Goal: Task Accomplishment & Management: Manage account settings

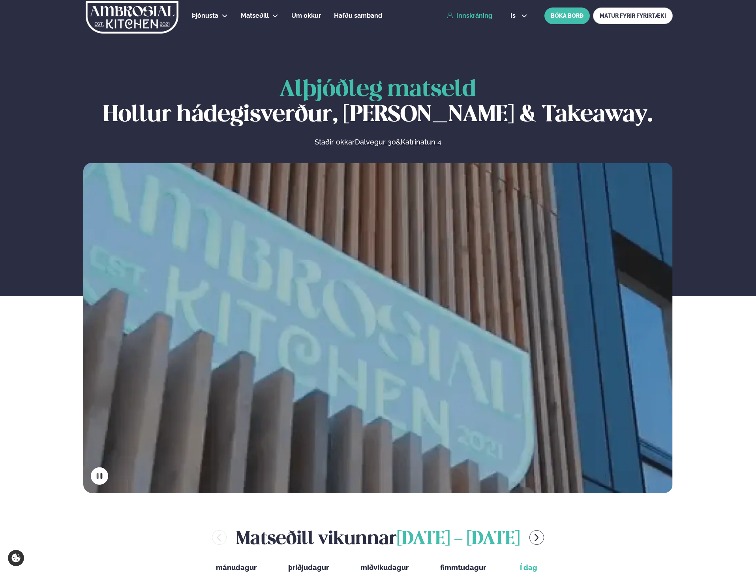
click at [467, 17] on link "Innskráning" at bounding box center [469, 15] width 45 height 7
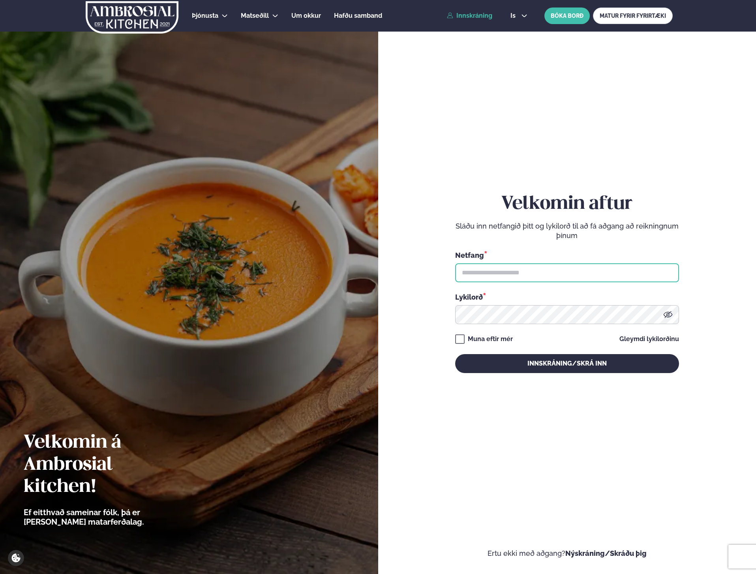
type input "**********"
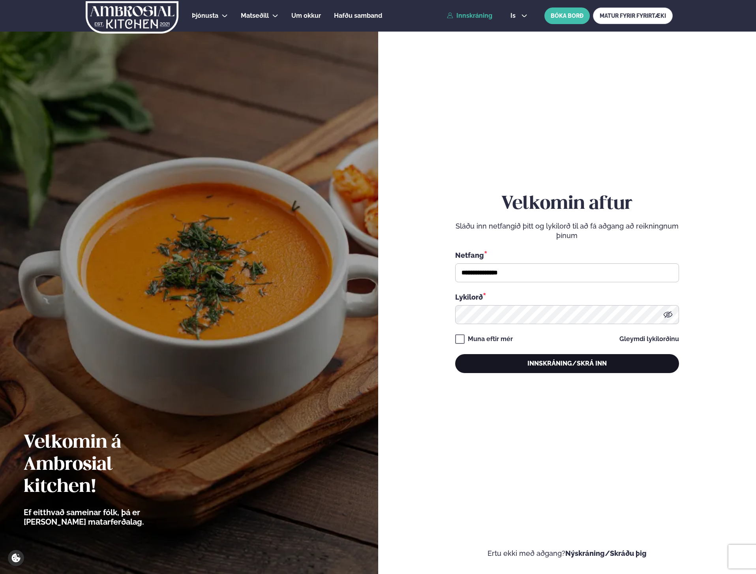
click at [549, 362] on button "Innskráning/Skrá inn" at bounding box center [567, 363] width 224 height 19
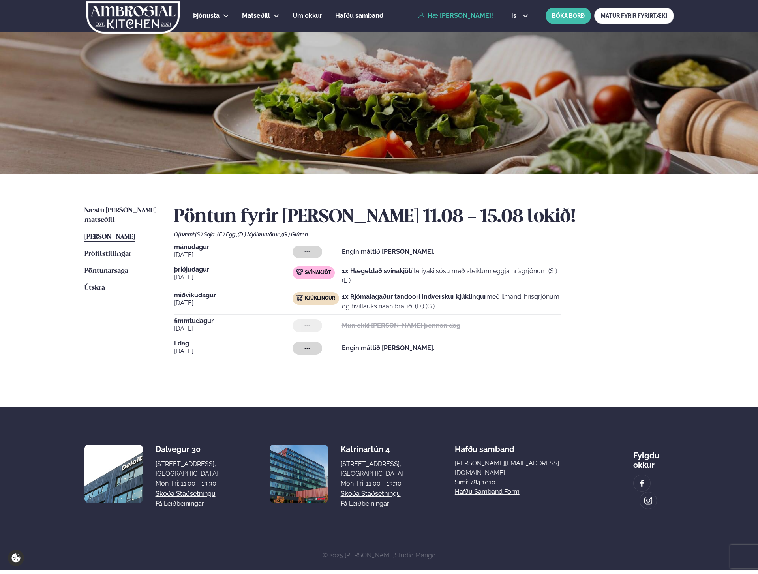
click at [216, 328] on span "[DATE]" at bounding box center [233, 328] width 118 height 9
click at [181, 349] on span "[DATE]" at bounding box center [233, 351] width 118 height 9
drag, startPoint x: 180, startPoint y: 345, endPoint x: 213, endPoint y: 343, distance: 33.7
click at [213, 343] on span "Í dag" at bounding box center [233, 343] width 118 height 6
click at [215, 350] on span "[DATE]" at bounding box center [233, 351] width 118 height 9
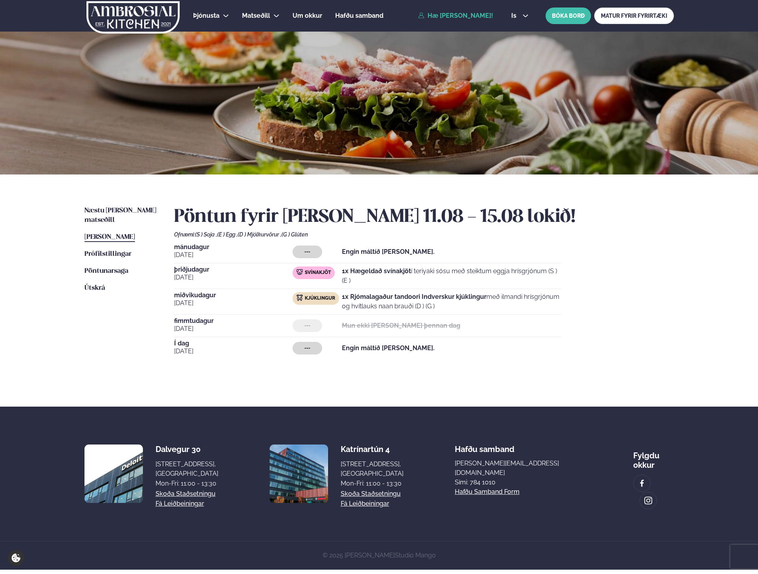
click at [633, 384] on div "Næstu [PERSON_NAME] matseðill Næsta vika [PERSON_NAME] matseðill [PERSON_NAME] …" at bounding box center [379, 290] width 637 height 232
